Goal: Task Accomplishment & Management: Manage account settings

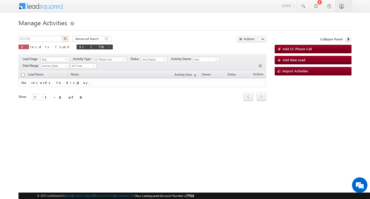
click at [40, 39] on input "911758" at bounding box center [41, 39] width 44 height 6
type input "Search Activities"
click at [39, 39] on input "text" at bounding box center [41, 39] width 44 height 6
paste input "890646"
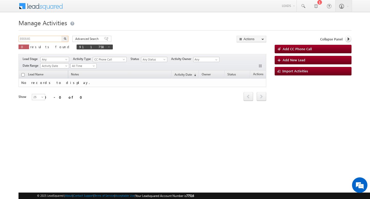
type input "890646"
click at [62, 36] on button "button" at bounding box center [65, 39] width 7 height 6
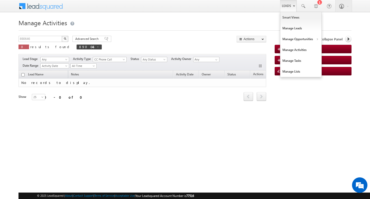
click at [286, 4] on link "Leads" at bounding box center [288, 6] width 16 height 12
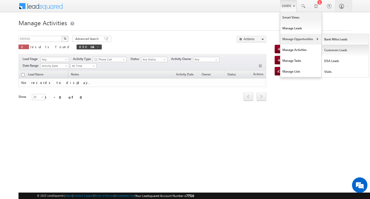
click at [331, 47] on link "Customers Leads" at bounding box center [345, 50] width 47 height 11
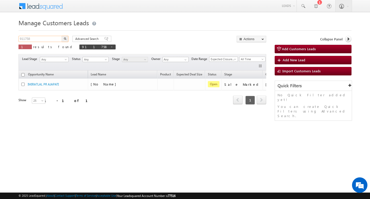
click at [55, 39] on input "911758" at bounding box center [41, 39] width 44 height 6
paste input "890646"
type input "890646"
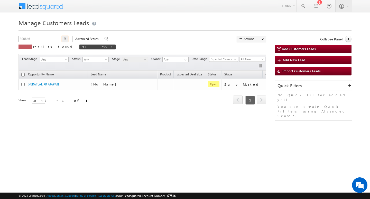
click at [62, 36] on button "button" at bounding box center [65, 39] width 7 height 6
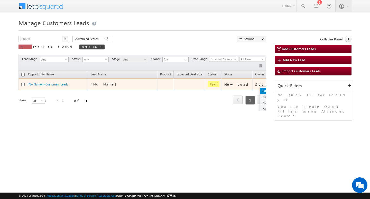
click at [260, 90] on link "Edit" at bounding box center [273, 91] width 26 height 6
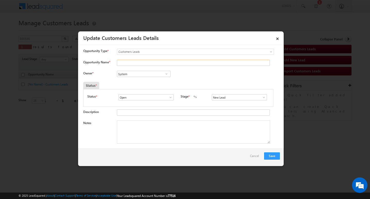
click at [157, 64] on input "Opportunity Name *" at bounding box center [193, 63] width 153 height 6
click at [165, 62] on input "Opportunity Name *" at bounding box center [193, 63] width 153 height 6
paste input "BHIKAM"
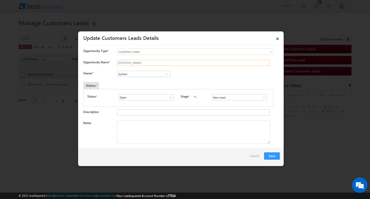
type input "BHIKAM"
click at [167, 73] on span at bounding box center [166, 74] width 5 height 4
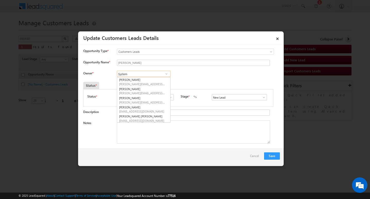
click at [153, 73] on input "System" at bounding box center [144, 74] width 54 height 6
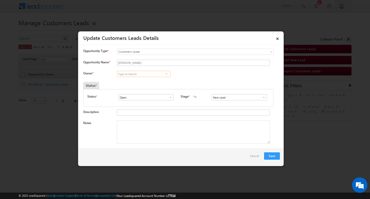
click at [144, 73] on input at bounding box center [144, 74] width 54 height 6
paste input "Rahul Kumar"
click at [145, 80] on link "Rahul Kumar rahul.kumar7@sgrlimited.in" at bounding box center [144, 82] width 54 height 10
type input "Rahul Kumar"
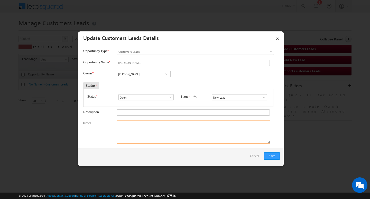
click at [148, 122] on textarea "Notes" at bounding box center [193, 131] width 153 height 23
click at [264, 98] on input "New Lead" at bounding box center [239, 97] width 55 height 6
click at [263, 98] on span at bounding box center [264, 97] width 5 height 4
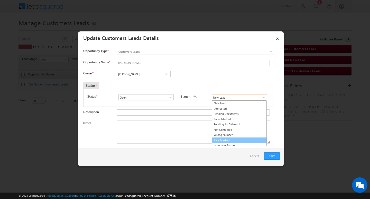
click at [244, 140] on link "Sale Marked" at bounding box center [239, 140] width 55 height 6
type input "Sale Marked"
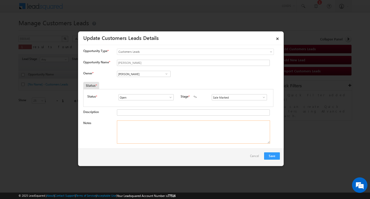
drag, startPoint x: 200, startPoint y: 135, endPoint x: 83, endPoint y: 59, distance: 139.4
click at [199, 135] on textarea "Notes" at bounding box center [193, 131] width 153 height 23
click at [190, 137] on textarea "Notes" at bounding box center [193, 131] width 153 height 23
paste textarea "BHIKAM BHIKAM/ ag : 30/ Self_Employed_Professional/ mother income : 15k / worak…"
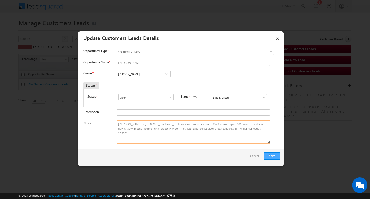
type textarea "BHIKAM BHIKAM/ ag : 30/ Self_Employed_Professional/ mother income : 15k / worak…"
click at [271, 152] on button "Save" at bounding box center [272, 155] width 16 height 7
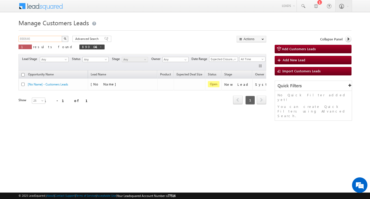
click at [54, 39] on input "890646" at bounding box center [41, 39] width 44 height 6
click at [43, 35] on div "Manage Customers Leads Customers Leads updated successfully. 890646 X 1 results…" at bounding box center [185, 81] width 333 height 129
click at [44, 36] on input "890646" at bounding box center [41, 39] width 44 height 6
click at [43, 39] on input "890646" at bounding box center [41, 39] width 44 height 6
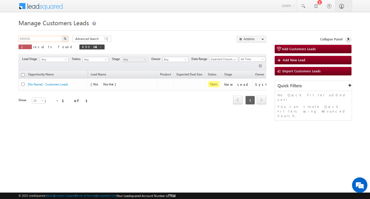
click at [43, 39] on input "890646" at bounding box center [41, 39] width 44 height 6
type input "Search Customers Leads"
click at [38, 38] on input "text" at bounding box center [41, 39] width 44 height 6
paste input "912159"
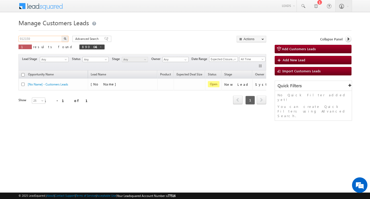
type input "912159"
click at [62, 36] on button "button" at bounding box center [65, 39] width 7 height 6
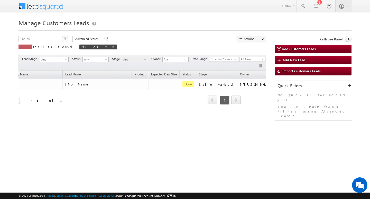
scroll to position [0, 28]
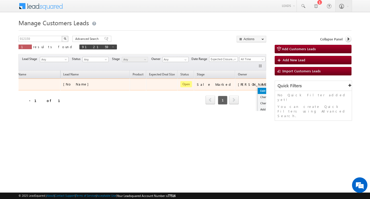
click at [258, 89] on link "Edit" at bounding box center [271, 91] width 26 height 6
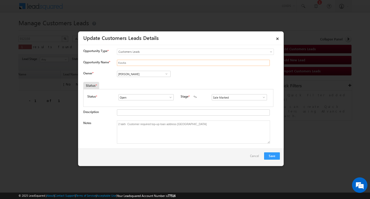
click at [142, 65] on input "Kavita" at bounding box center [193, 63] width 153 height 6
type input "SUNDAR LAL"
click at [268, 156] on button "Save" at bounding box center [272, 155] width 16 height 7
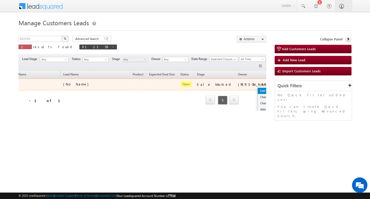
click at [258, 91] on link "Edit" at bounding box center [271, 91] width 26 height 6
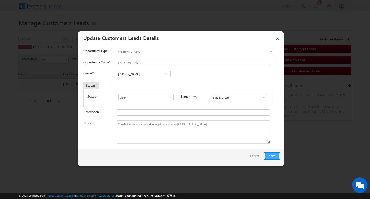
click at [269, 155] on button "Save" at bounding box center [272, 155] width 16 height 7
